Goal: Task Accomplishment & Management: Manage account settings

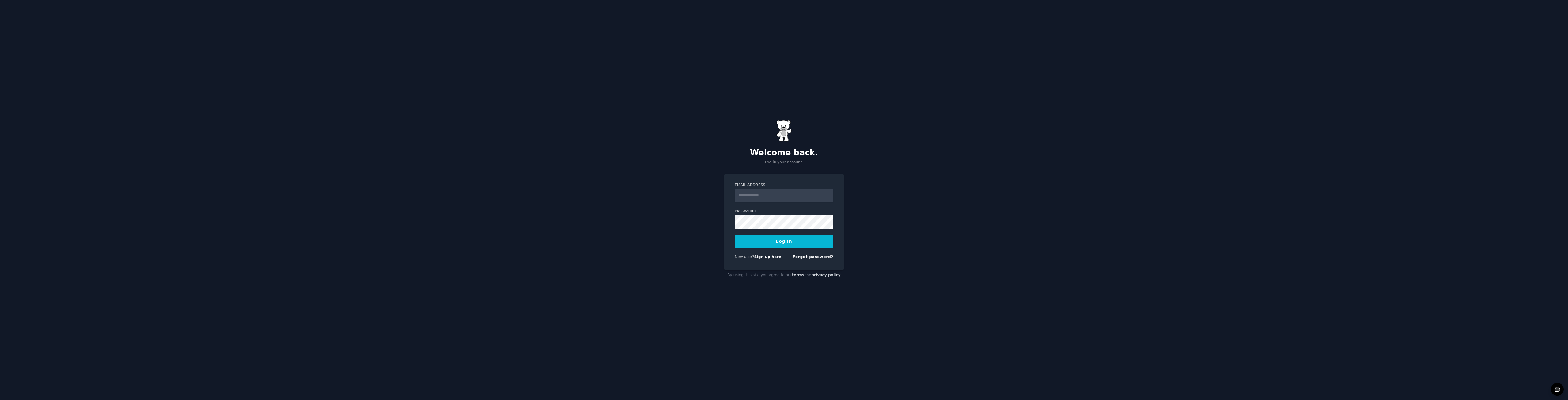
click at [773, 194] on input "Email Address" at bounding box center [784, 195] width 99 height 13
type input "**********"
click at [763, 247] on button "Log In" at bounding box center [784, 241] width 99 height 13
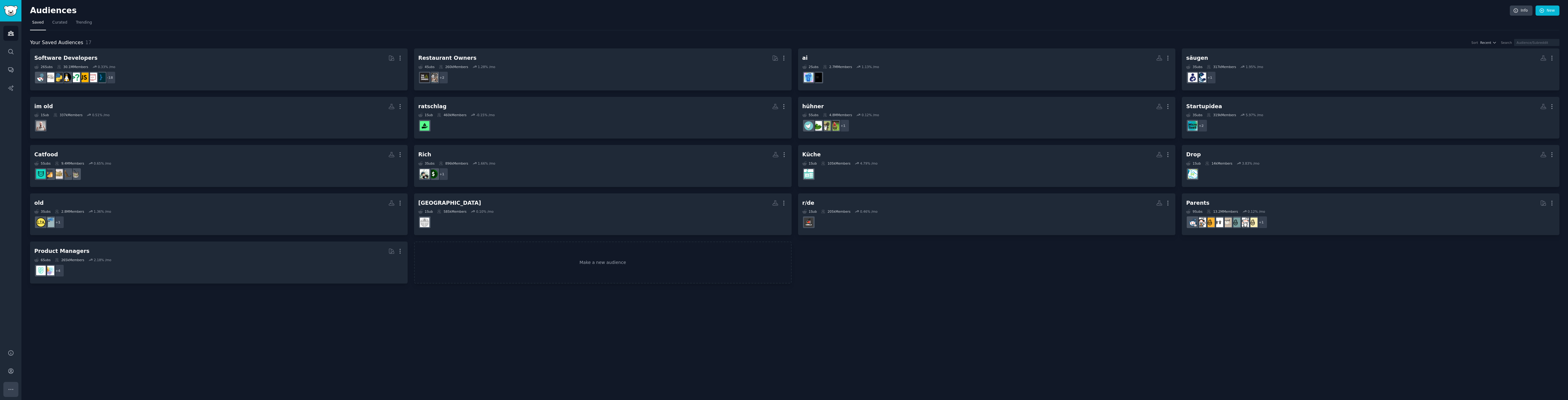
click at [10, 387] on icon "Sidebar" at bounding box center [11, 389] width 7 height 7
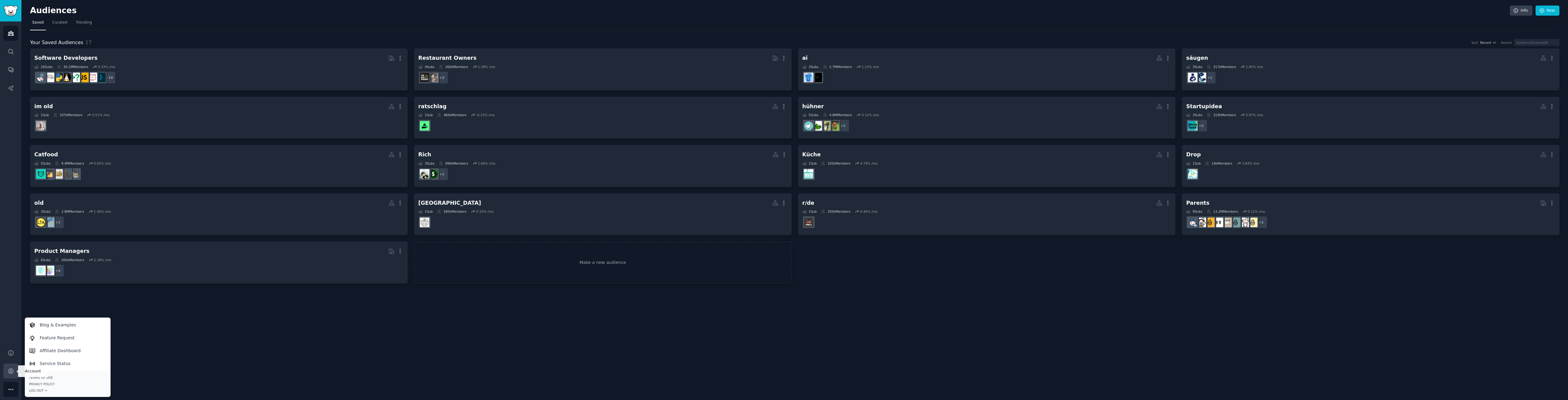
click at [9, 371] on icon "Sidebar" at bounding box center [11, 371] width 5 height 5
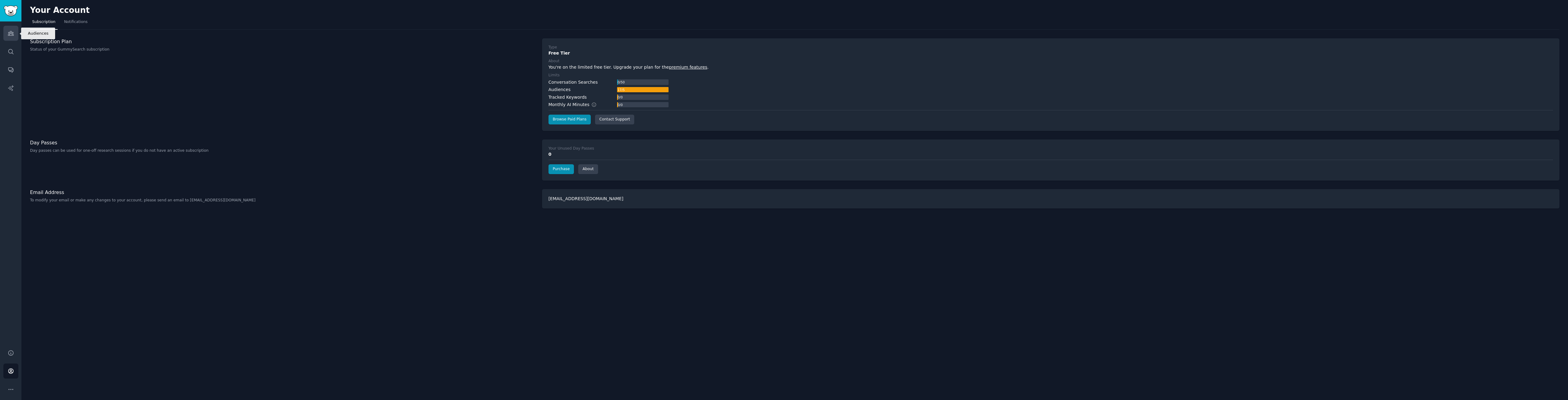
click at [12, 34] on icon "Sidebar" at bounding box center [10, 33] width 5 height 4
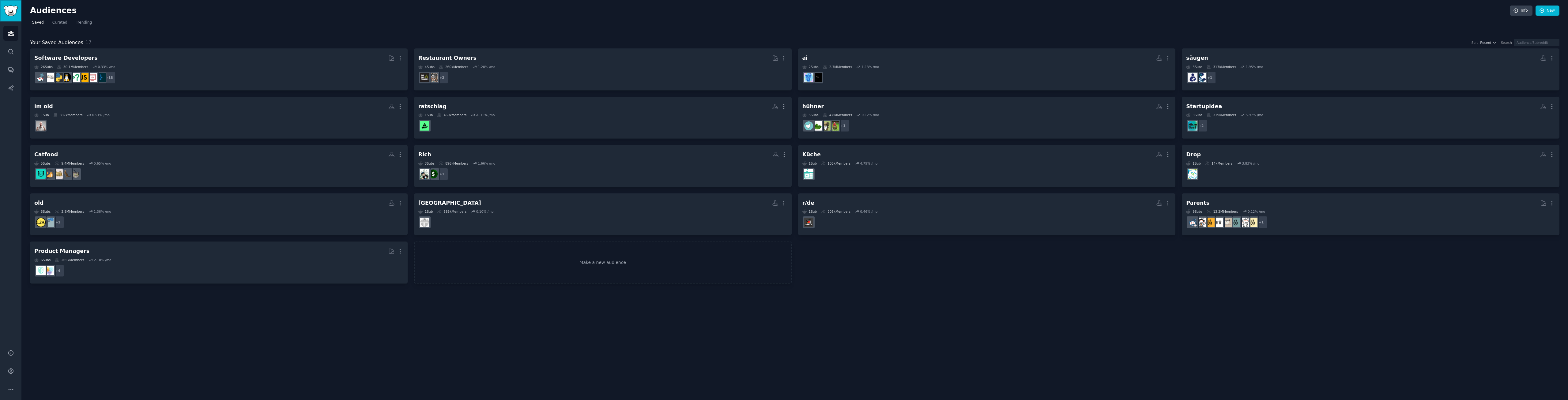
click at [12, 12] on img "Sidebar" at bounding box center [10, 11] width 14 height 11
